Goal: Information Seeking & Learning: Check status

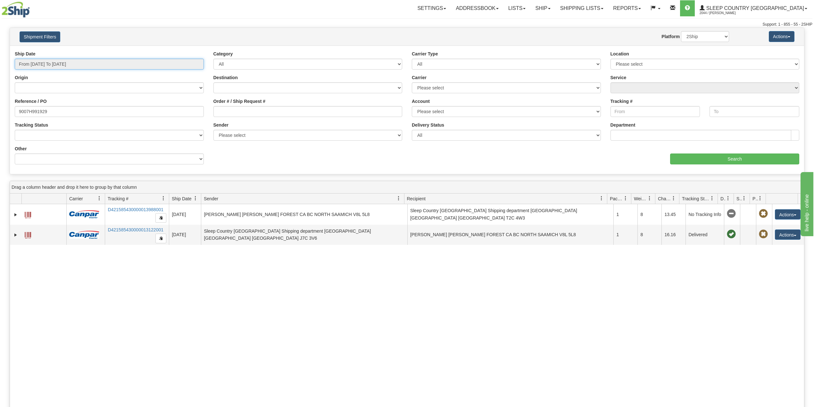
click at [55, 65] on input "From [DATE] To [DATE]" at bounding box center [109, 64] width 189 height 11
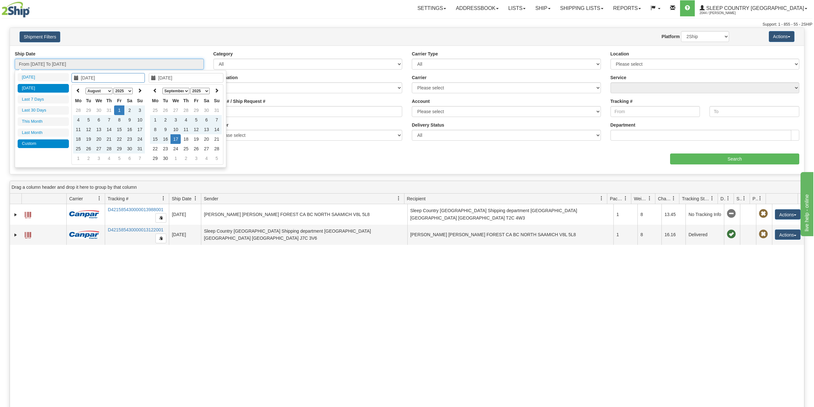
type input "[DATE]"
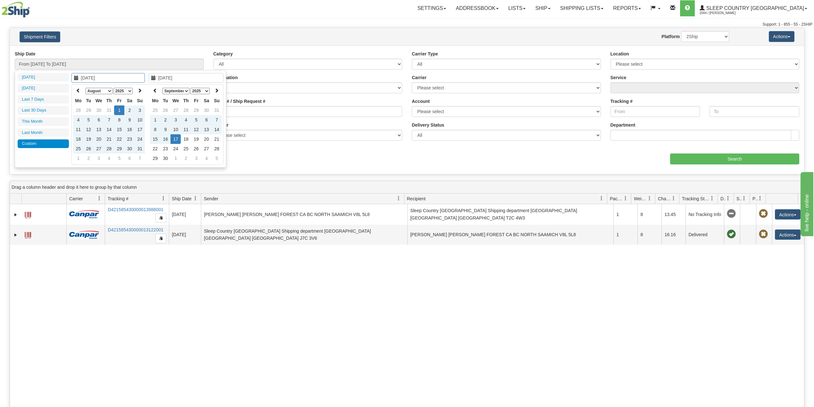
click at [43, 174] on div "Ship Date From [DATE] To [DATE] Category All Inbound Outbound Carrier Type All …" at bounding box center [407, 109] width 794 height 128
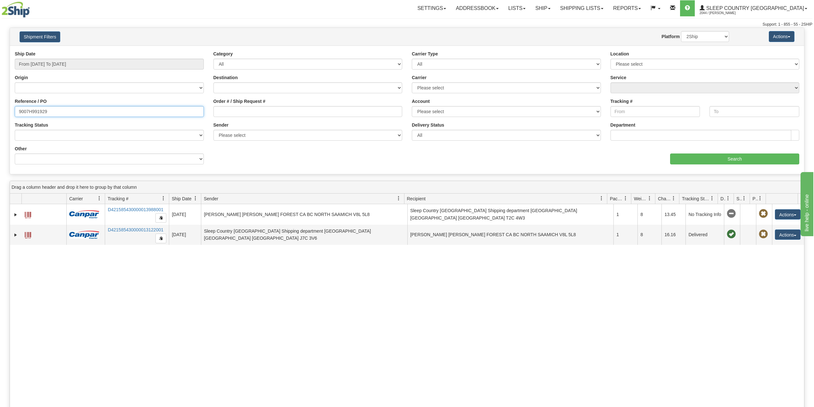
click at [40, 109] on input "9007H991929" at bounding box center [109, 111] width 189 height 11
paste input "0I017789"
type input "9000I017789"
click at [722, 154] on input "Search" at bounding box center [734, 158] width 129 height 11
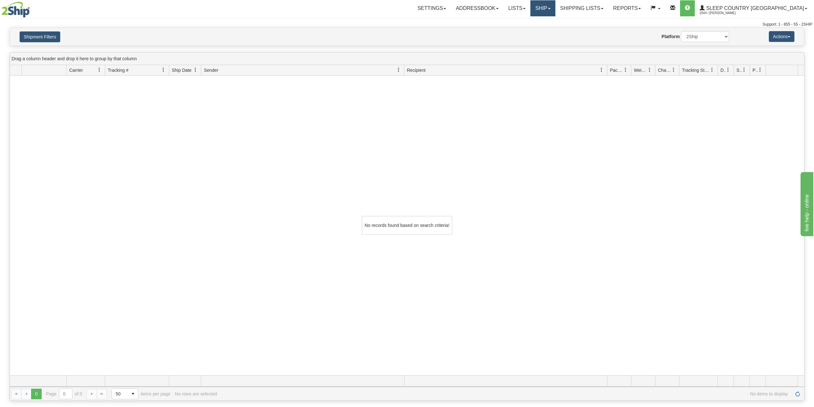
click at [555, 7] on link "Ship" at bounding box center [542, 8] width 25 height 16
click at [548, 32] on span "OnHold / Order Queue" at bounding box center [525, 30] width 45 height 5
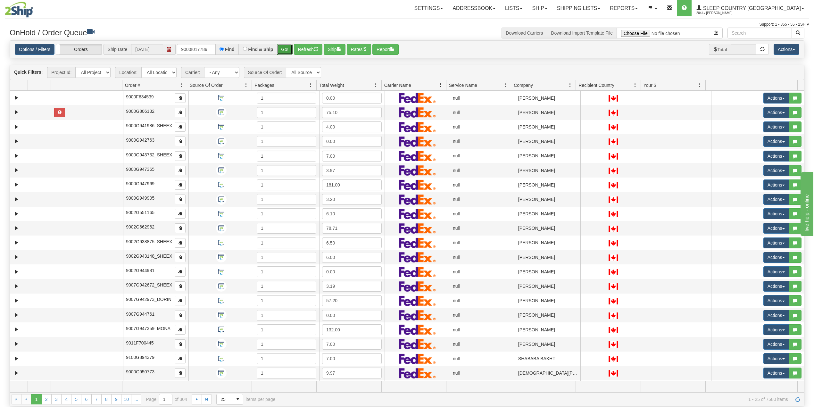
click at [286, 47] on button "Go!" at bounding box center [285, 49] width 16 height 11
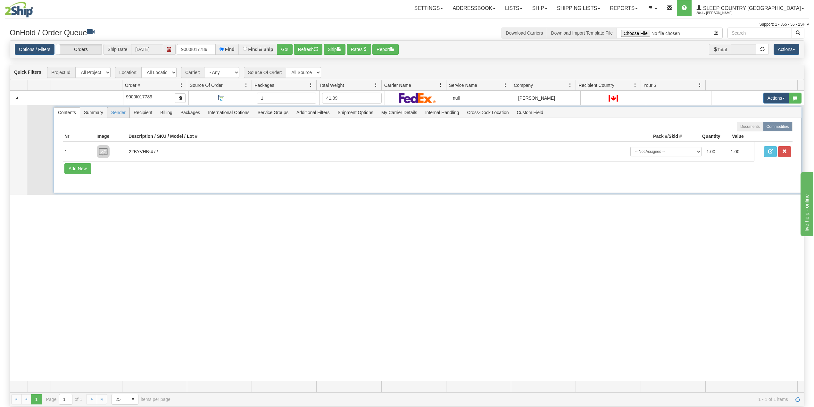
click at [115, 116] on span "Sender" at bounding box center [118, 112] width 22 height 10
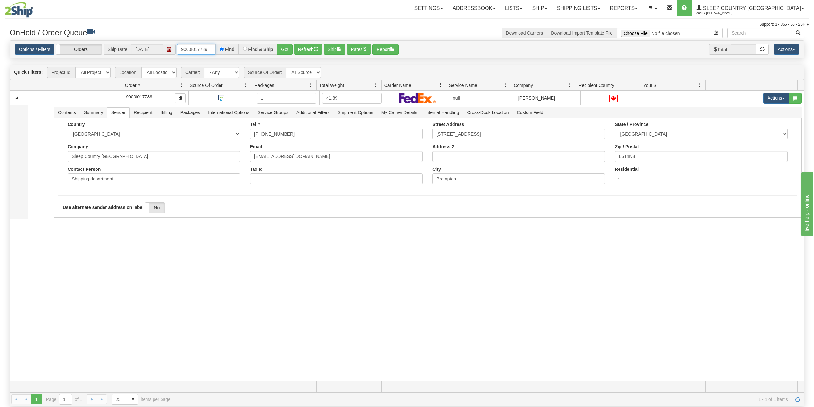
click at [199, 46] on input "9000I017789" at bounding box center [196, 49] width 38 height 11
paste input "9230"
type input "9000I09230"
click at [285, 48] on button "Go!" at bounding box center [285, 49] width 16 height 11
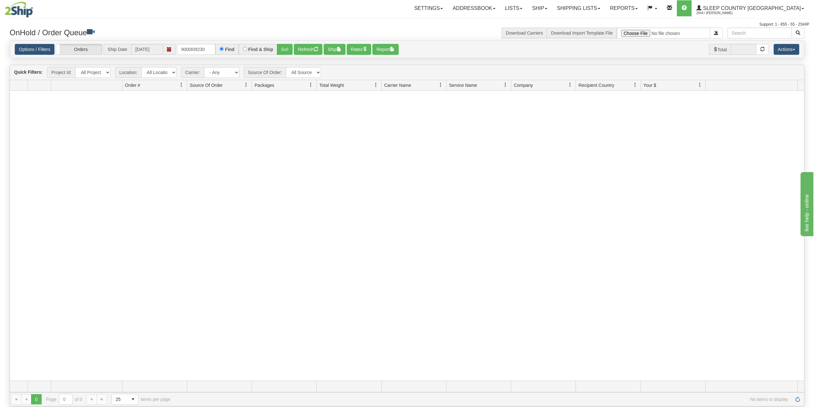
click at [242, 21] on div "Toggle navigation Settings Shipping Preferences Fields Preferences New Recipien…" at bounding box center [407, 14] width 804 height 28
click at [642, 9] on link "Reports" at bounding box center [623, 8] width 37 height 16
click at [608, 20] on span "Standard" at bounding box center [599, 22] width 18 height 5
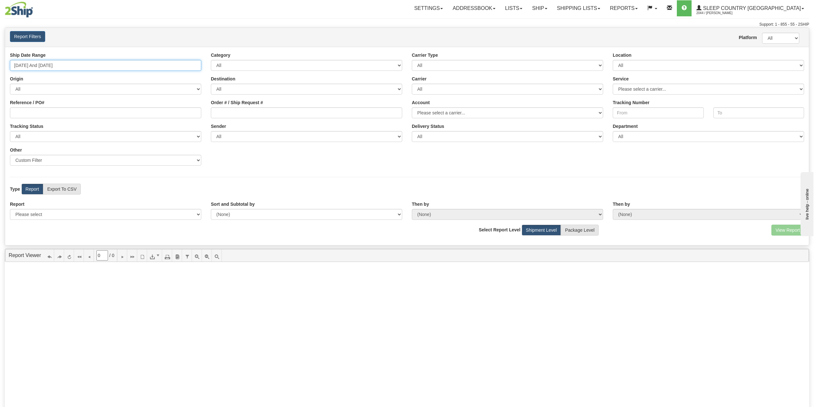
click at [61, 64] on input "09/11/2025 And 09/17/2025" at bounding box center [105, 65] width 191 height 11
click at [41, 114] on li "Last 30 Days" at bounding box center [38, 112] width 51 height 9
type input "08/19/2025 And 09/17/2025"
click at [47, 213] on select "Please select 1 Line Shipment Report Address Detail Basic Shipment Overview Can…" at bounding box center [105, 214] width 191 height 11
select select "Users\Imported Shipments.trdx"
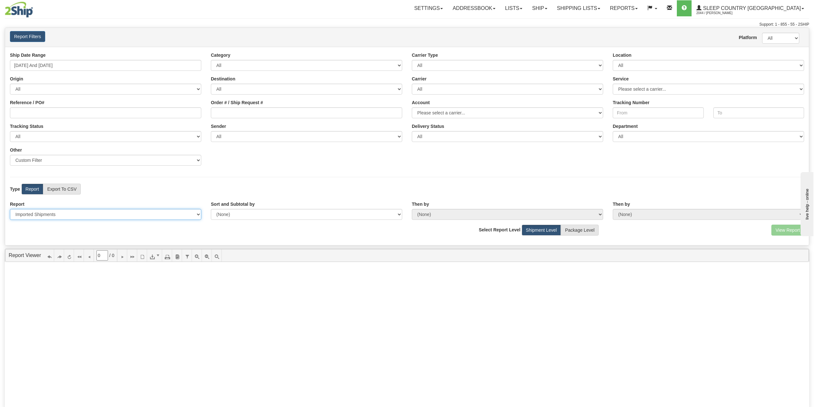
click at [10, 210] on select "Please select 1 Line Shipment Report Address Detail Basic Shipment Overview Can…" at bounding box center [105, 214] width 191 height 11
click at [781, 230] on button "View Report" at bounding box center [787, 230] width 33 height 11
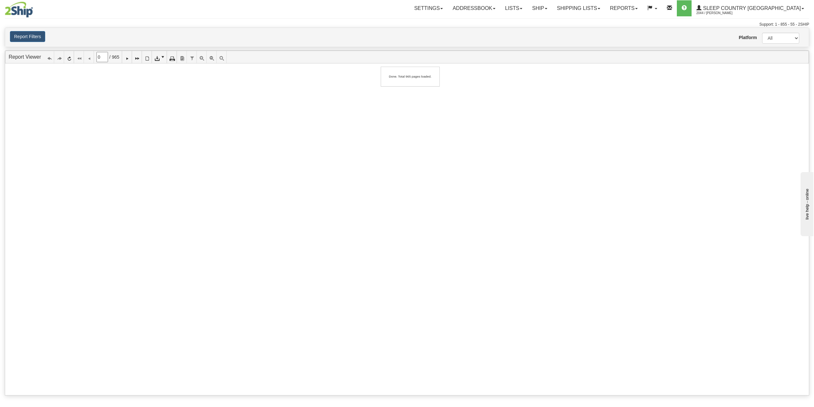
type input "1"
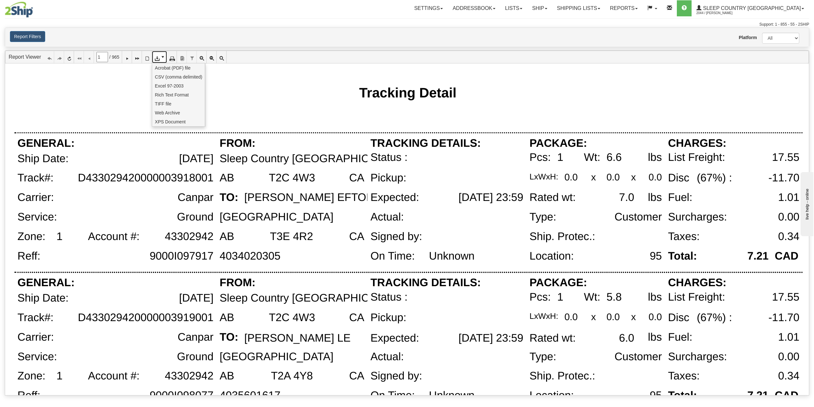
click at [159, 55] on icon at bounding box center [156, 57] width 4 height 4
click at [163, 74] on span "CSV (comma delimited)" at bounding box center [178, 77] width 47 height 6
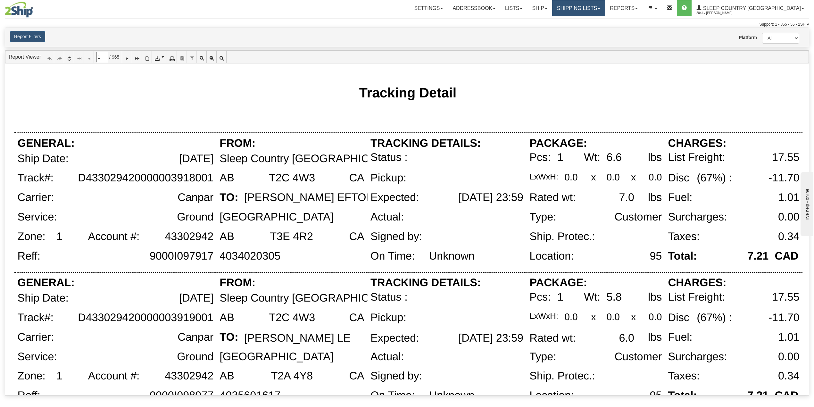
drag, startPoint x: 606, startPoint y: 7, endPoint x: 613, endPoint y: 37, distance: 30.2
click at [605, 7] on link "Shipping lists" at bounding box center [578, 8] width 53 height 16
click at [598, 32] on span "Search Shipment History" at bounding box center [573, 30] width 50 height 5
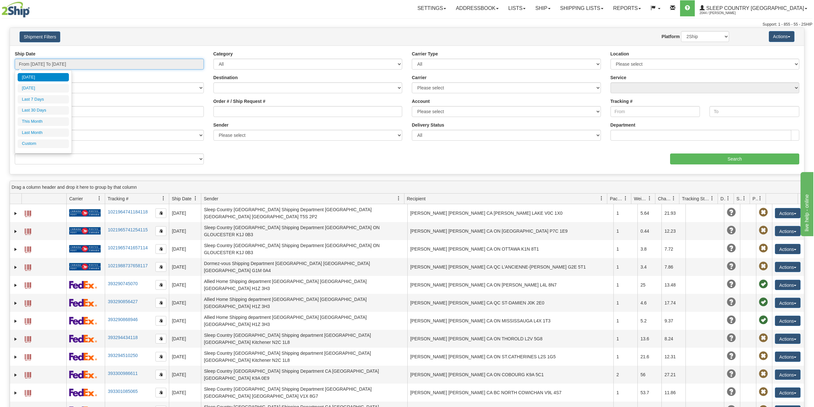
click at [56, 60] on input "From 09/16/2025 To 09/17/2025" at bounding box center [109, 64] width 189 height 11
click at [36, 108] on li "Last 30 Days" at bounding box center [43, 110] width 51 height 9
type input "From 08/19/2025 To 09/17/2025"
click at [36, 108] on input "Reference / PO" at bounding box center [109, 111] width 189 height 11
paste input "9000I082998"
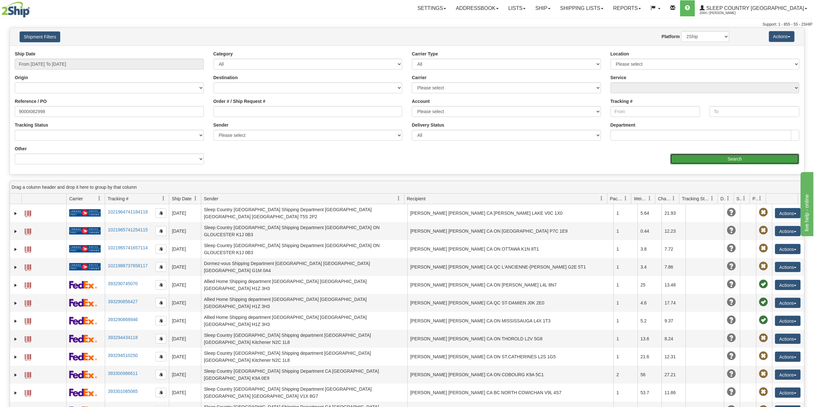
click at [696, 158] on input "Search" at bounding box center [734, 158] width 129 height 11
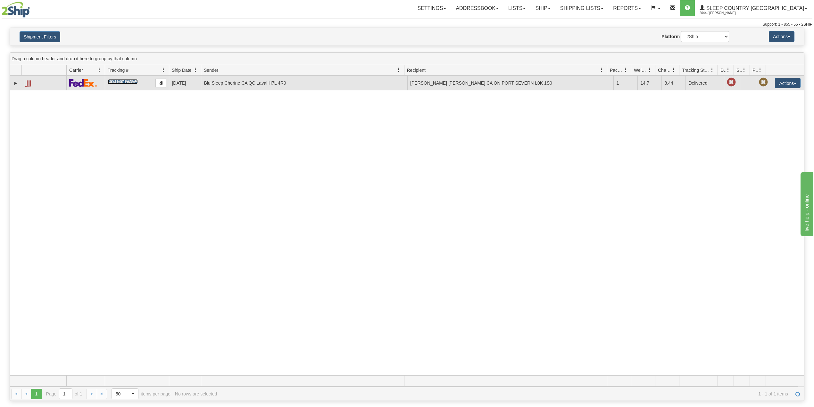
click at [120, 81] on link "393109477604" at bounding box center [123, 81] width 30 height 5
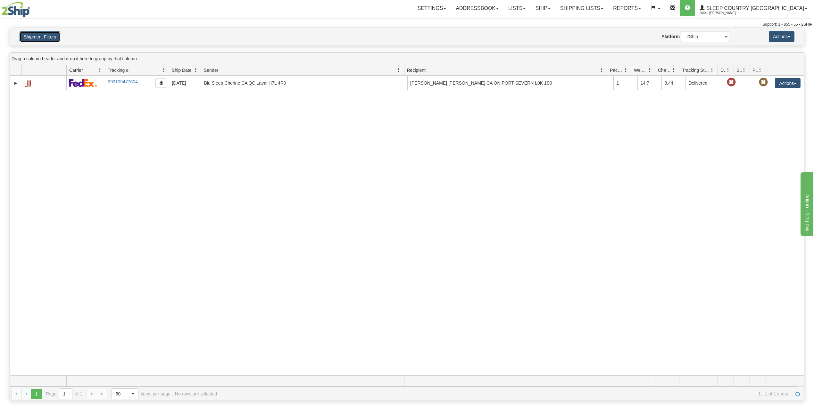
click at [37, 37] on button "Shipment Filters" at bounding box center [40, 36] width 41 height 11
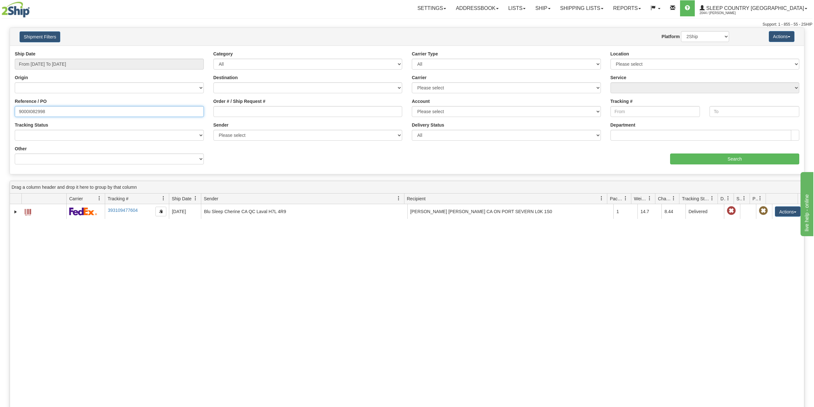
click at [32, 111] on input "9000I082998" at bounding box center [109, 111] width 189 height 11
paste input "7I084800"
type input "9007I084800"
click at [729, 157] on input "Search" at bounding box center [734, 158] width 129 height 11
